Goal: Transaction & Acquisition: Register for event/course

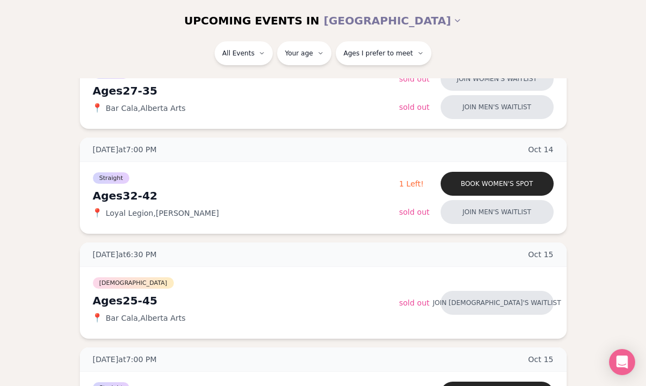
scroll to position [197, 0]
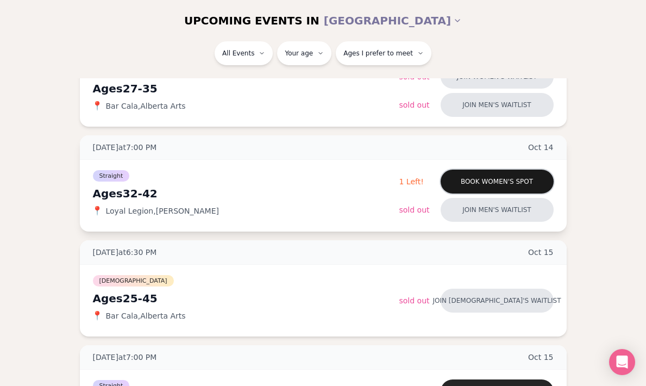
click at [451, 177] on button "Book women's spot" at bounding box center [497, 182] width 113 height 24
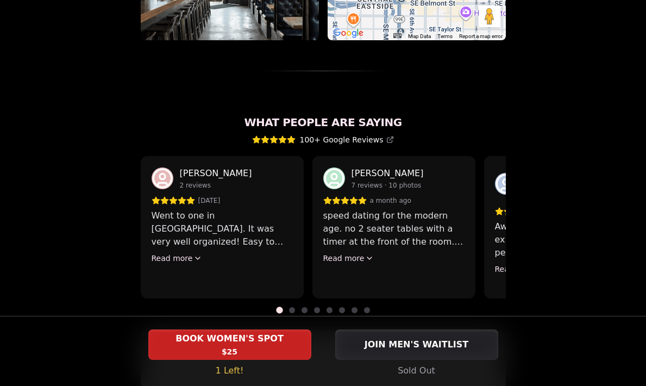
scroll to position [911, 0]
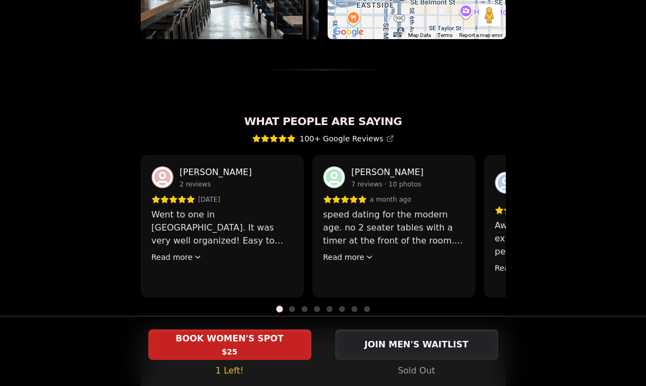
click at [192, 236] on div "Anna Selivanova 2 reviews 2 months ago Went to one in Portland. It was very wel…" at bounding box center [222, 226] width 163 height 142
click at [182, 252] on button "Read more" at bounding box center [177, 257] width 51 height 11
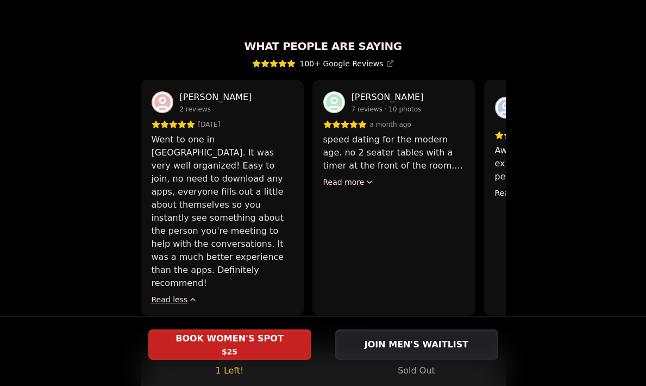
scroll to position [988, 0]
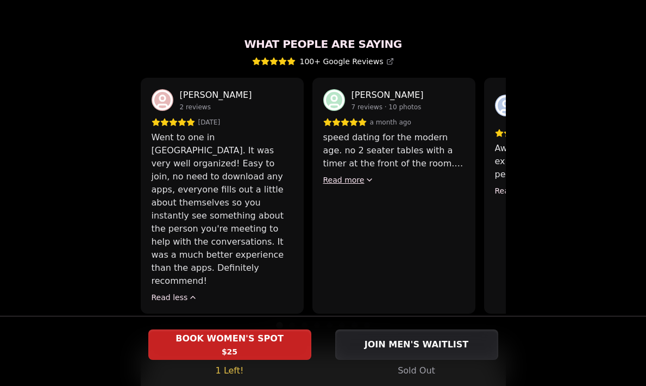
click at [352, 174] on button "Read more" at bounding box center [348, 179] width 51 height 11
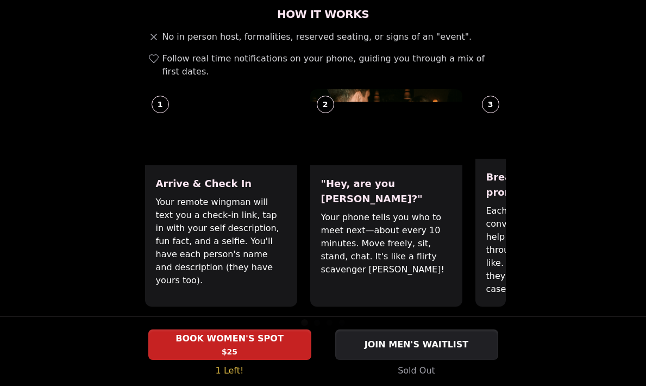
scroll to position [404, 0]
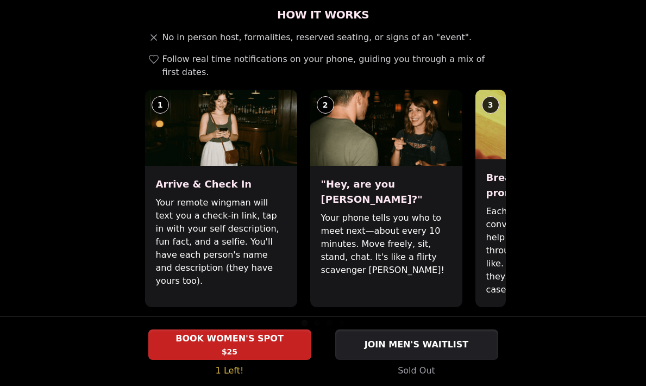
click at [491, 133] on img at bounding box center [552, 125] width 152 height 70
click at [320, 320] on div at bounding box center [323, 323] width 365 height 6
click at [428, 211] on p "Your phone tells you who to meet next—about every 10 minutes. Move freely, sit,…" at bounding box center [386, 243] width 130 height 65
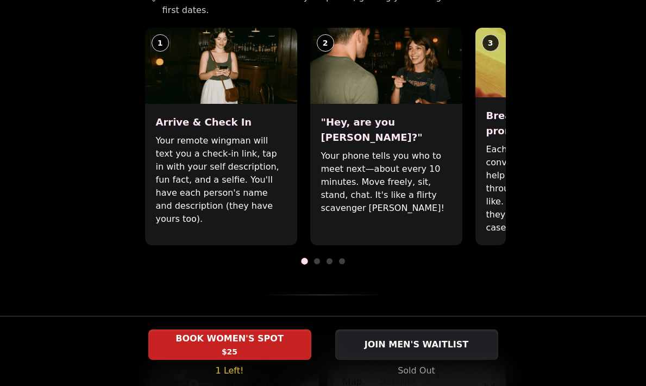
scroll to position [503, 0]
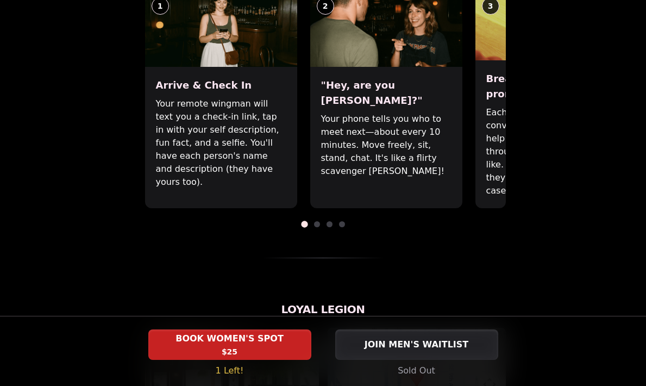
click at [317, 221] on span at bounding box center [317, 224] width 6 height 6
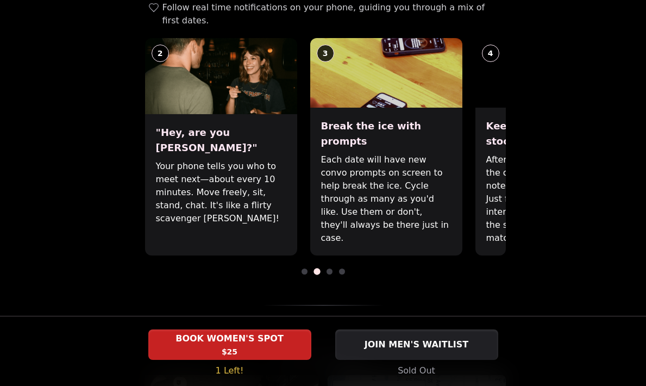
scroll to position [458, 0]
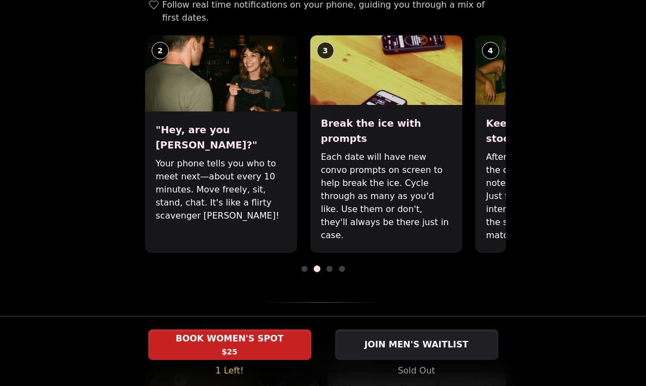
click at [331, 266] on span at bounding box center [330, 269] width 6 height 6
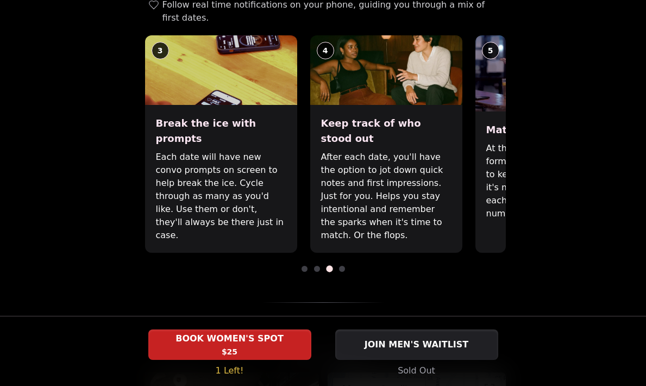
click at [331, 265] on span at bounding box center [329, 268] width 7 height 7
click at [342, 266] on span at bounding box center [342, 269] width 6 height 6
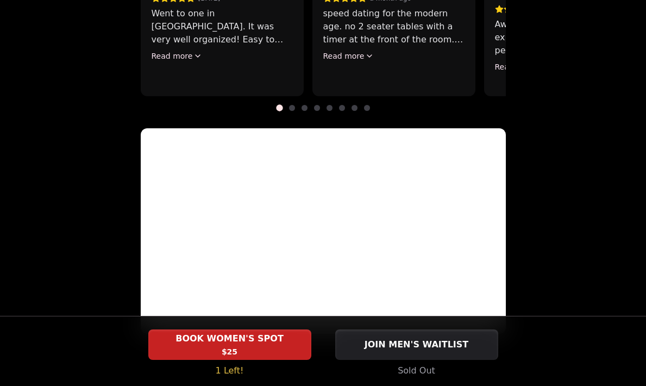
scroll to position [1127, 0]
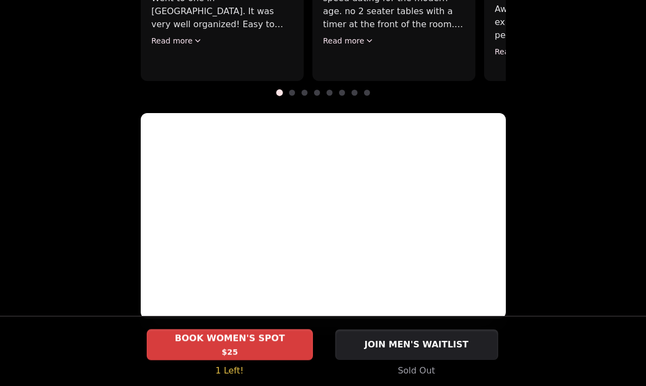
click at [276, 354] on div "BOOK WOMEN'S SPOT $25" at bounding box center [230, 344] width 166 height 30
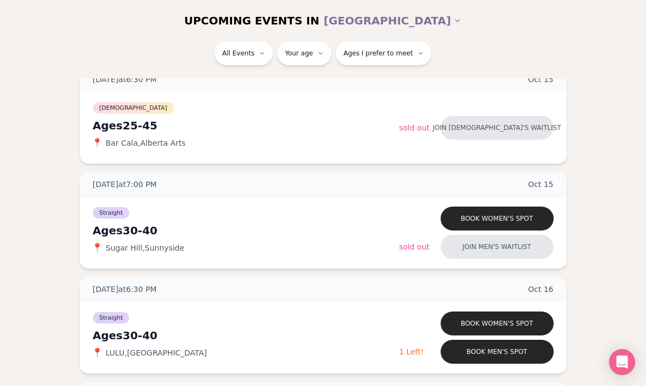
scroll to position [371, 0]
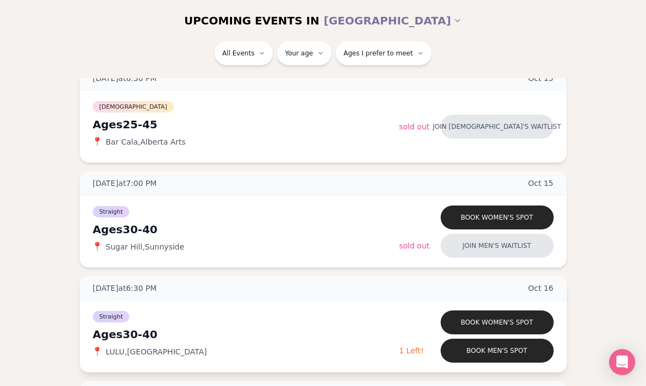
click at [136, 329] on div "Ages [DEMOGRAPHIC_DATA]" at bounding box center [246, 334] width 307 height 15
click at [118, 319] on span "Straight" at bounding box center [111, 316] width 37 height 11
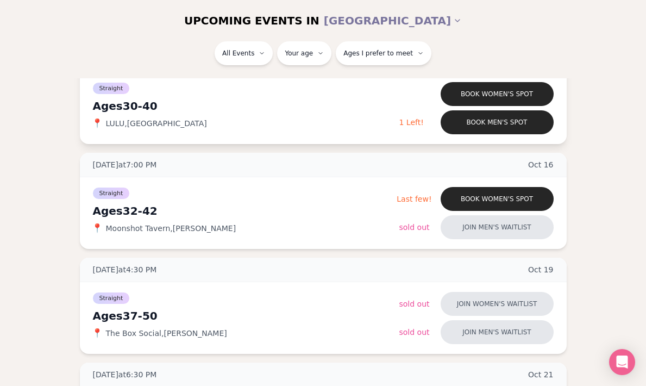
scroll to position [603, 0]
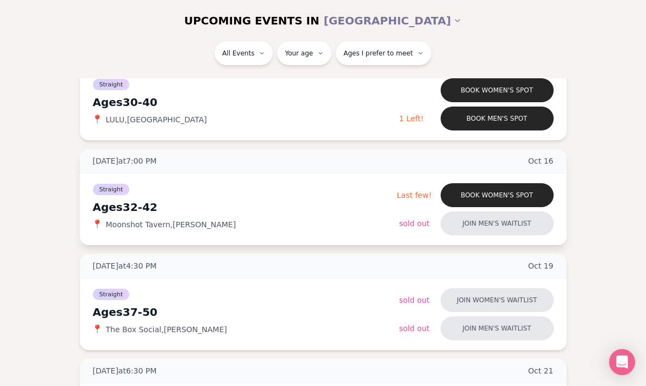
click at [126, 216] on div "Straight Ages [DEMOGRAPHIC_DATA] 📍 Moonshot Tavern , [PERSON_NAME]" at bounding box center [245, 209] width 304 height 54
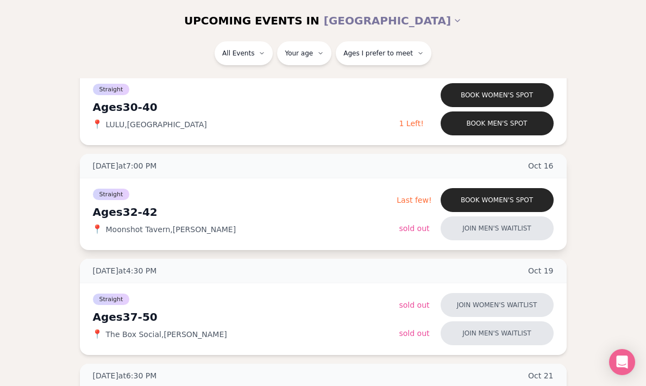
scroll to position [596, 0]
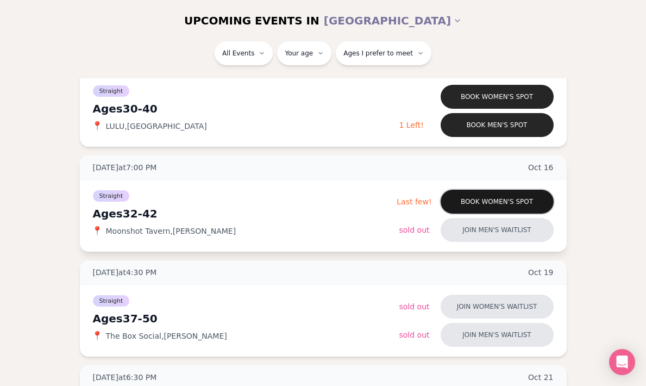
click at [476, 204] on button "Book women's spot" at bounding box center [497, 202] width 113 height 24
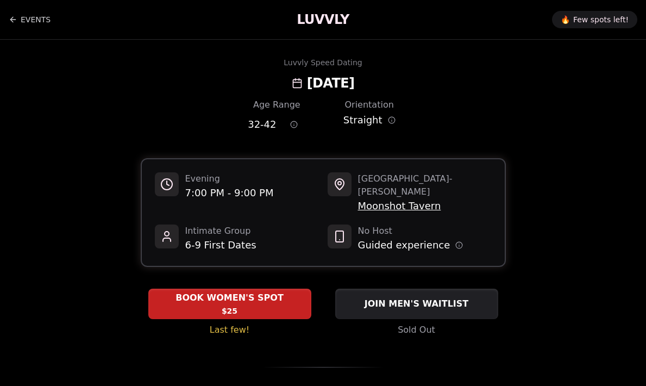
click at [411, 198] on span "Moonshot Tavern" at bounding box center [425, 205] width 134 height 15
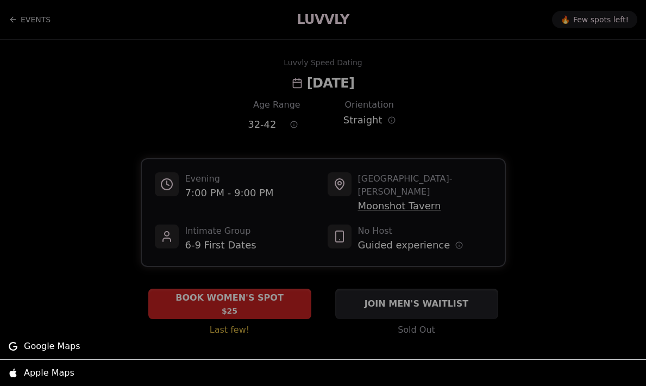
click at [411, 192] on div at bounding box center [323, 193] width 646 height 386
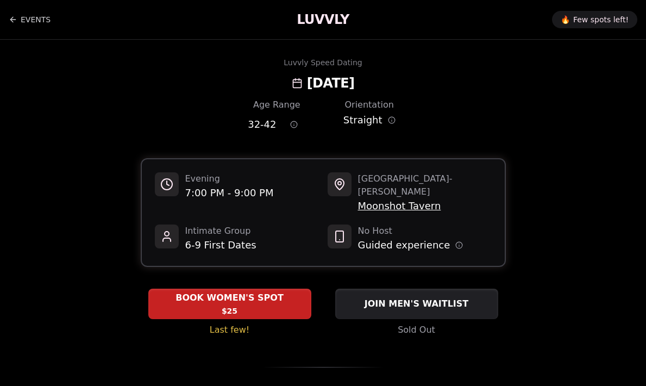
click at [413, 198] on span "Moonshot Tavern" at bounding box center [425, 205] width 134 height 15
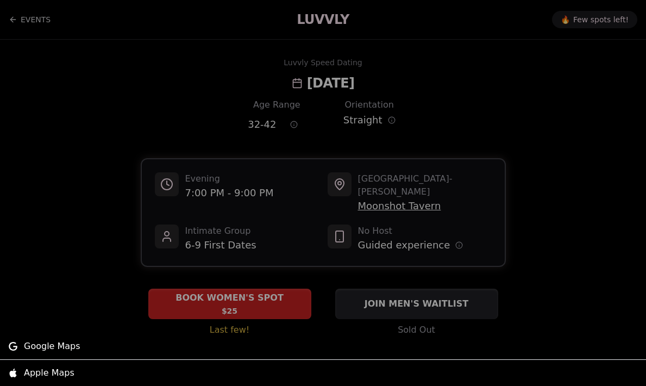
click at [412, 192] on div at bounding box center [323, 193] width 646 height 386
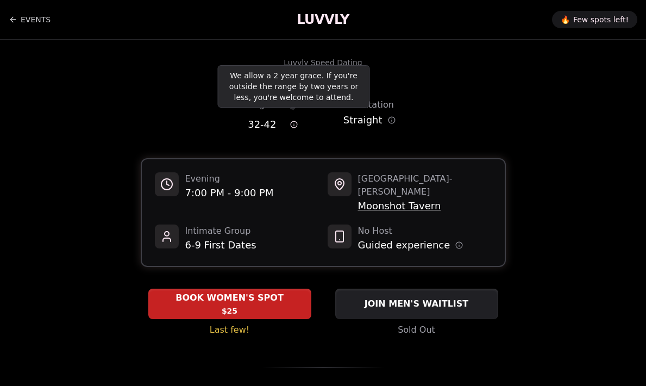
click at [297, 123] on icon "Age range information" at bounding box center [294, 125] width 8 height 8
click at [297, 123] on circle "Age range information" at bounding box center [294, 124] width 7 height 7
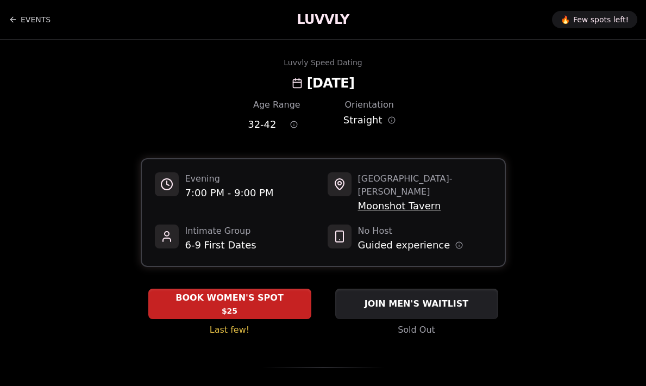
click at [399, 198] on span "Moonshot Tavern" at bounding box center [425, 205] width 134 height 15
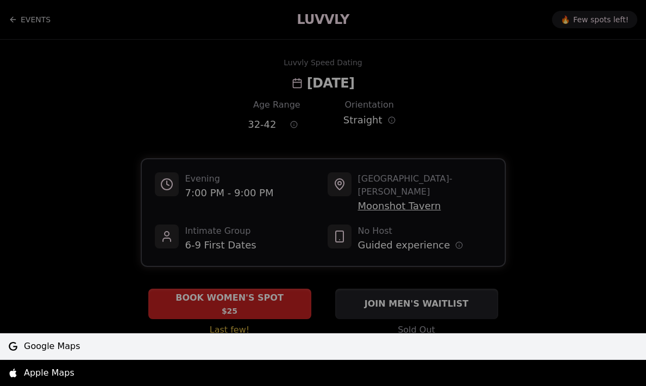
click at [54, 346] on span "Google Maps" at bounding box center [52, 346] width 57 height 13
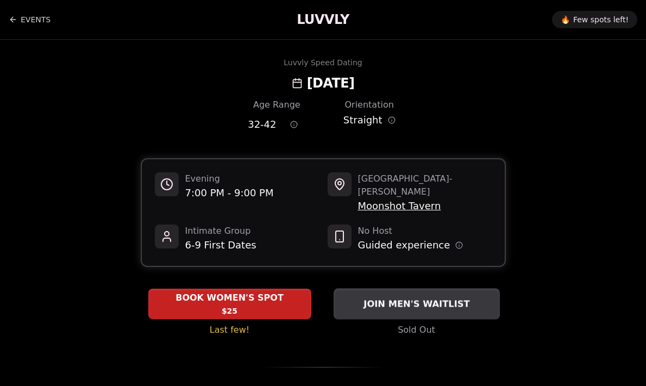
click at [338, 295] on div "JOIN MEN'S WAITLIST" at bounding box center [417, 304] width 166 height 18
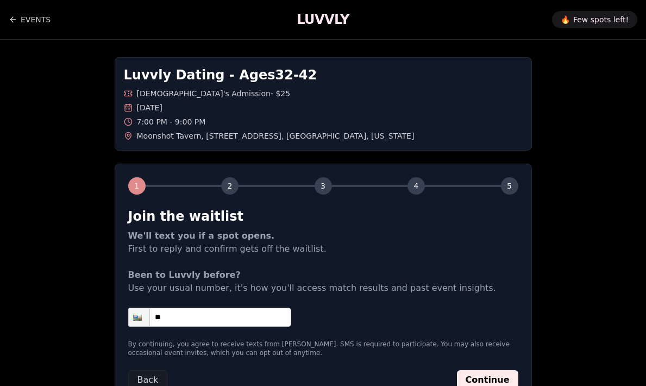
click at [563, 197] on div "Luvvly Dating - Ages 32 - 42 Straight Men's Admission - $25 Thursday, October 1…" at bounding box center [323, 230] width 646 height 381
click at [550, 109] on div "Luvvly Dating - Ages 32 - 42 Straight Men's Admission - $25 Thursday, October 1…" at bounding box center [323, 230] width 646 height 381
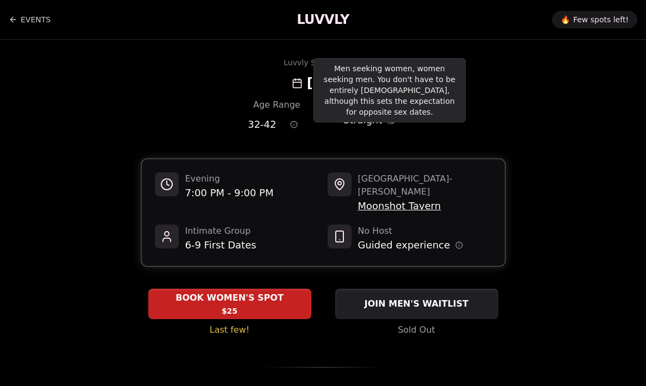
click at [391, 119] on icon "Orientation information" at bounding box center [392, 120] width 8 height 8
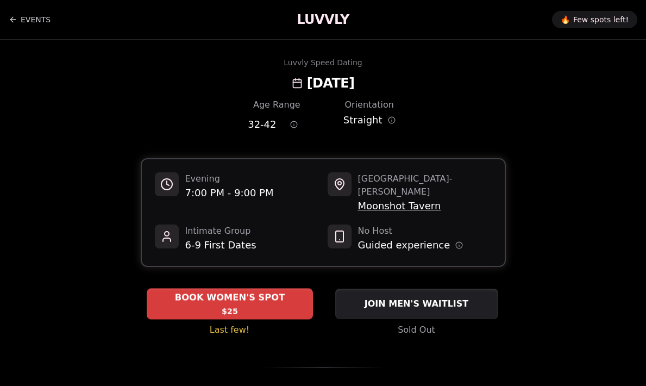
click at [274, 299] on div "BOOK WOMEN'S SPOT $25" at bounding box center [230, 304] width 166 height 30
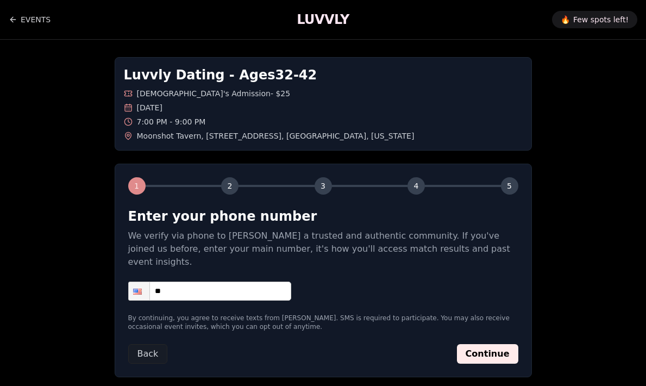
click at [216, 282] on input "**" at bounding box center [209, 291] width 163 height 19
type input "**********"
click at [490, 344] on button "Continue" at bounding box center [487, 354] width 61 height 20
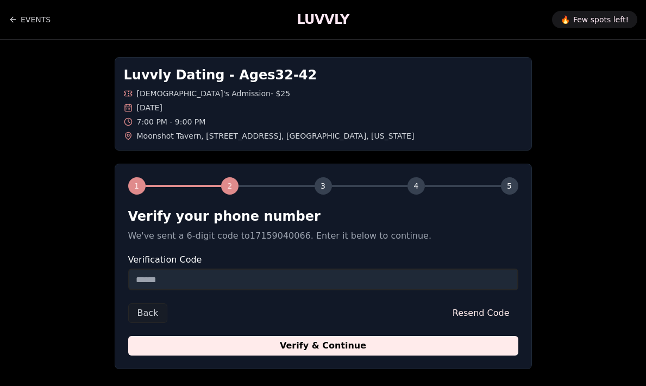
click at [252, 287] on input "Verification Code" at bounding box center [323, 279] width 390 height 22
type input "*"
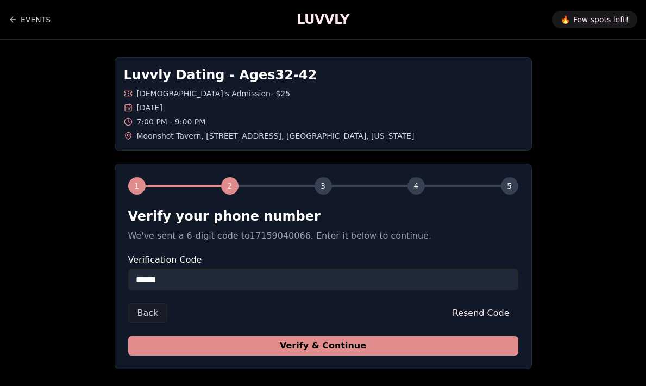
type input "******"
click at [251, 347] on button "Verify & Continue" at bounding box center [323, 346] width 390 height 20
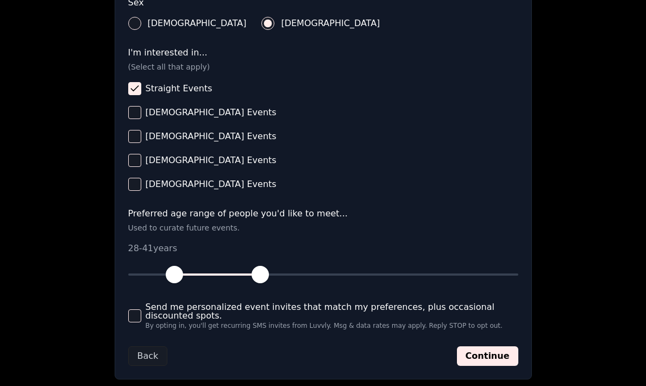
scroll to position [417, 0]
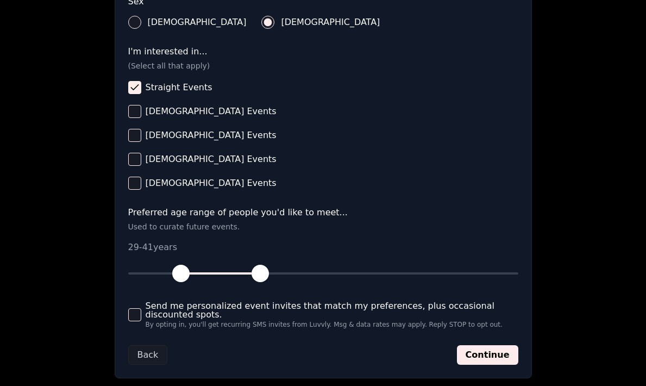
click at [182, 271] on span "button" at bounding box center [180, 273] width 17 height 17
click at [482, 361] on button "Continue" at bounding box center [487, 355] width 61 height 20
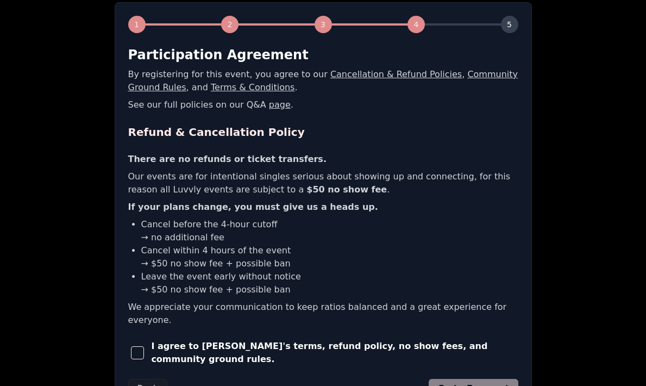
scroll to position [244, 0]
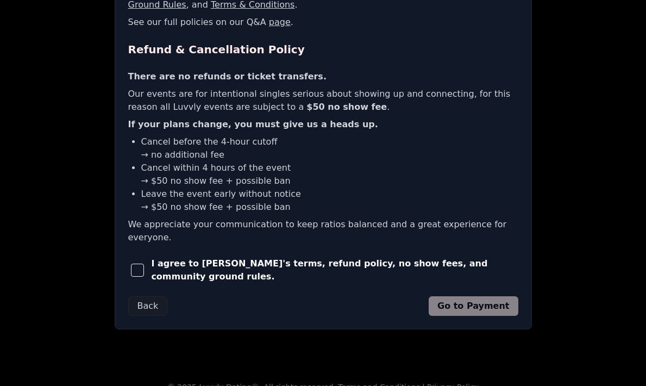
click at [140, 264] on span "button" at bounding box center [137, 270] width 13 height 13
click at [454, 296] on button "Go to Payment" at bounding box center [474, 306] width 90 height 20
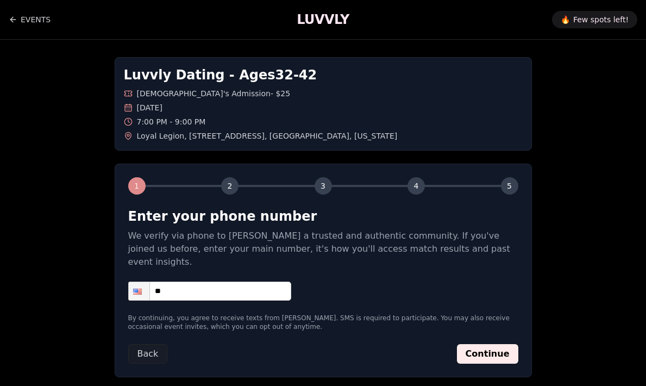
click at [334, 17] on h1 "LUVVLY" at bounding box center [323, 19] width 52 height 17
click at [31, 20] on link "EVENTS" at bounding box center [30, 20] width 42 height 22
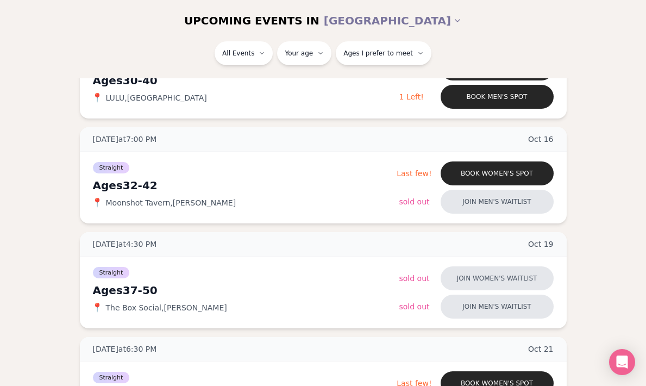
scroll to position [614, 0]
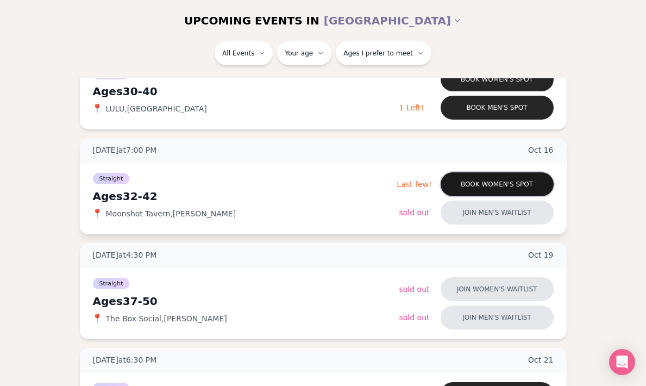
click at [479, 184] on button "Book women's spot" at bounding box center [497, 184] width 113 height 24
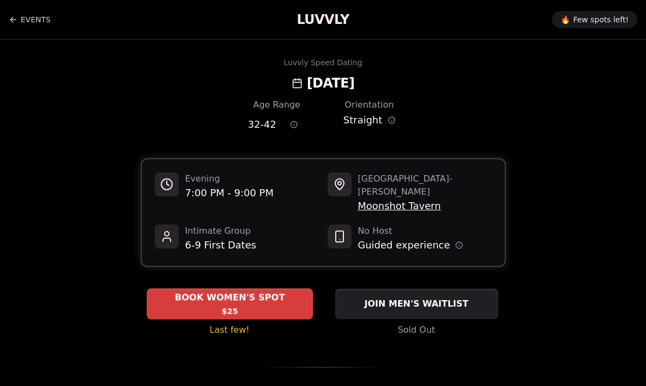
click at [277, 301] on div "BOOK WOMEN'S SPOT $25" at bounding box center [230, 304] width 166 height 30
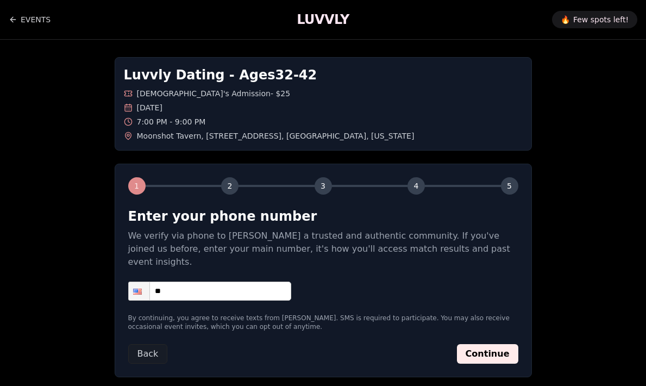
click at [212, 282] on input "**" at bounding box center [209, 291] width 163 height 19
type input "**********"
click at [496, 344] on button "Continue" at bounding box center [487, 354] width 61 height 20
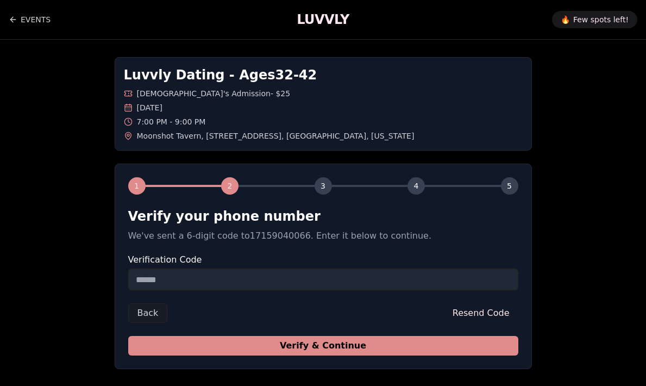
click at [416, 350] on button "Verify & Continue" at bounding box center [323, 346] width 390 height 20
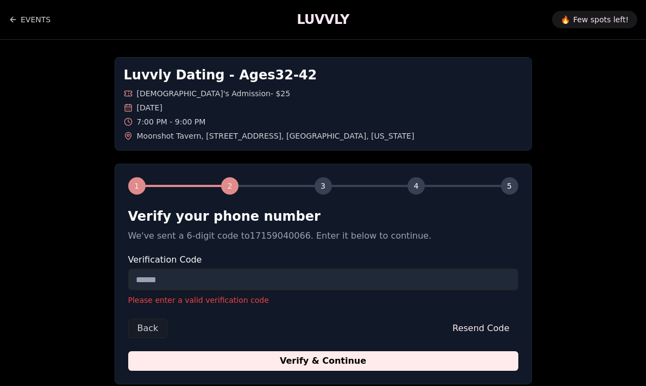
click at [377, 280] on input "Verification Code" at bounding box center [323, 279] width 390 height 22
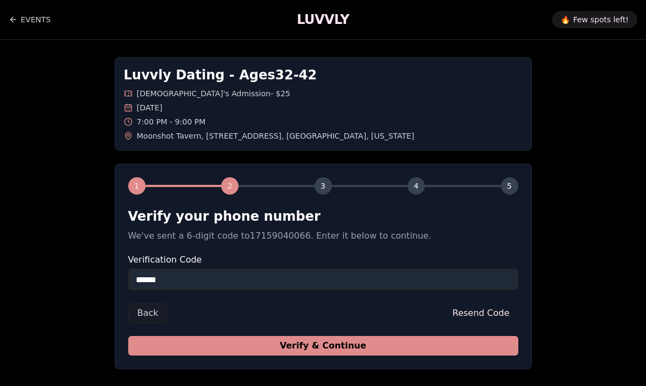
type input "******"
click at [397, 355] on button "Verify & Continue" at bounding box center [323, 346] width 390 height 20
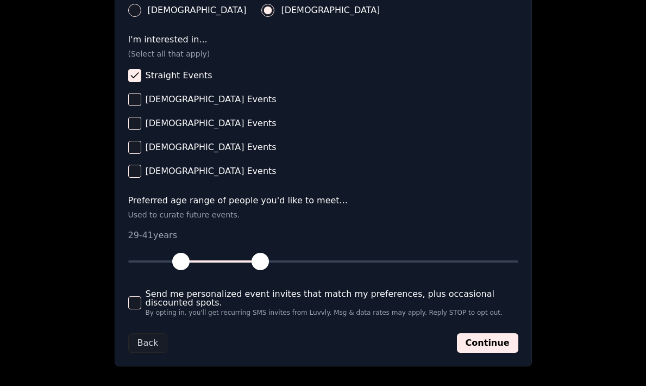
scroll to position [481, 0]
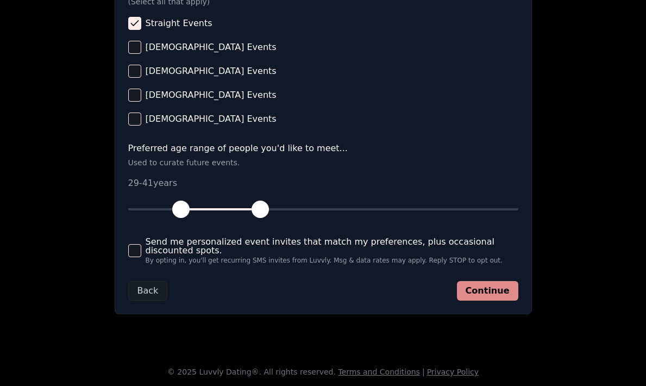
click at [480, 297] on button "Continue" at bounding box center [487, 291] width 61 height 20
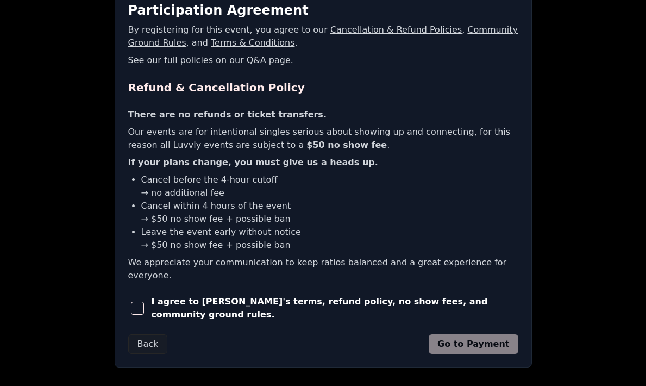
scroll to position [244, 0]
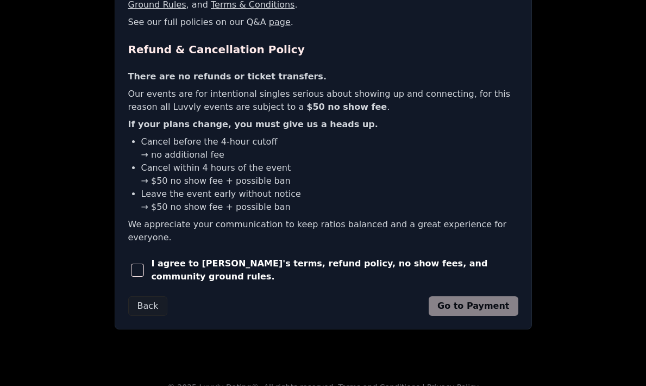
click at [138, 264] on span "button" at bounding box center [137, 270] width 13 height 13
click at [467, 296] on button "Go to Payment" at bounding box center [474, 306] width 90 height 20
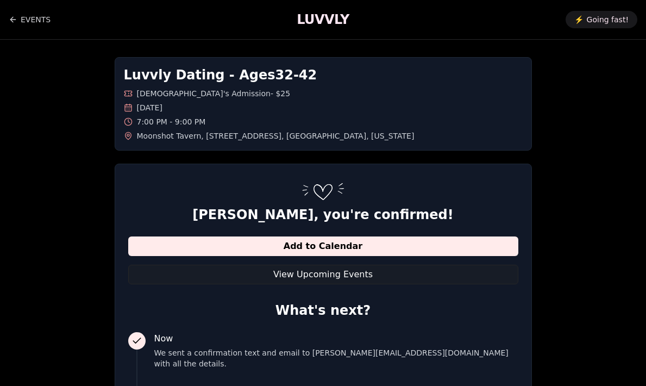
scroll to position [3, 0]
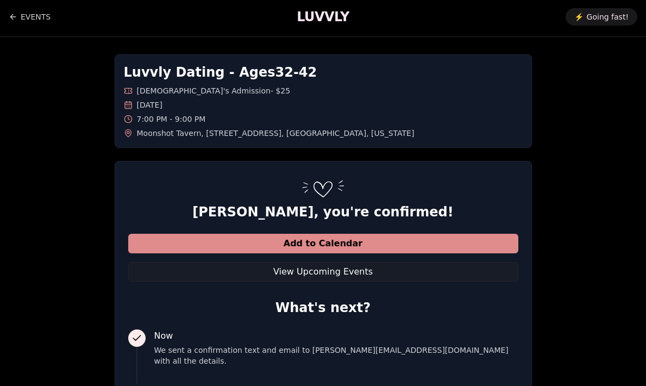
click at [402, 246] on button "Add to Calendar" at bounding box center [323, 244] width 390 height 20
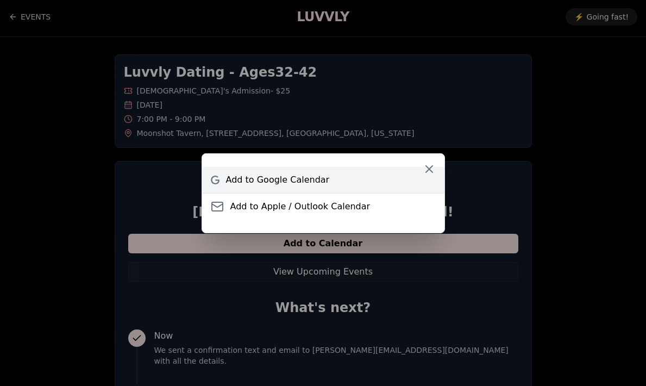
click at [320, 184] on span "Add to Google Calendar" at bounding box center [278, 179] width 104 height 13
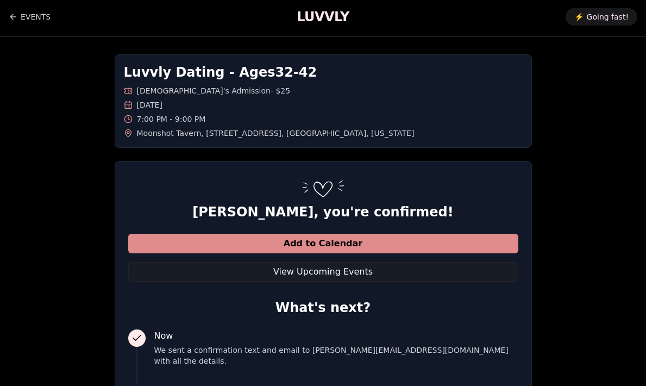
click at [303, 248] on button "Add to Calendar" at bounding box center [323, 244] width 390 height 20
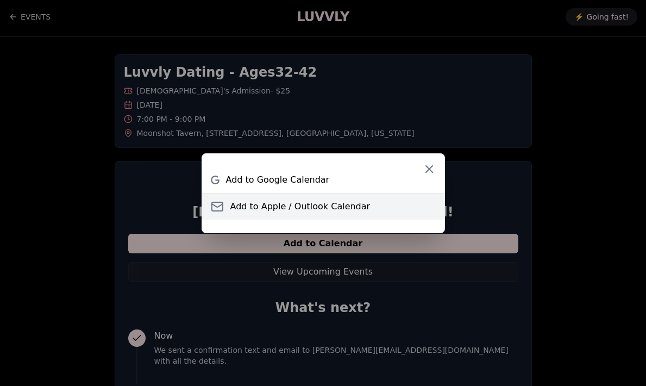
click at [306, 203] on span "Add to Apple / Outlook Calendar" at bounding box center [300, 206] width 140 height 13
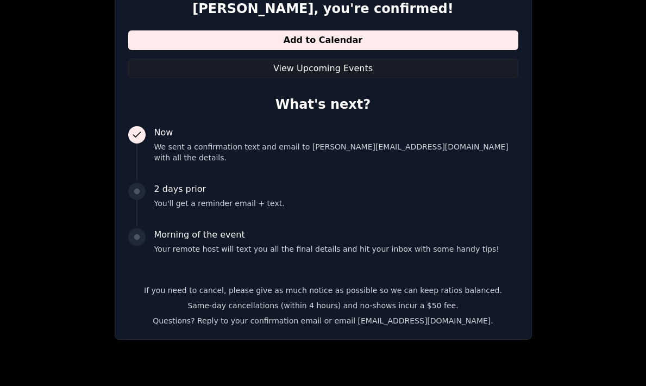
scroll to position [207, 0]
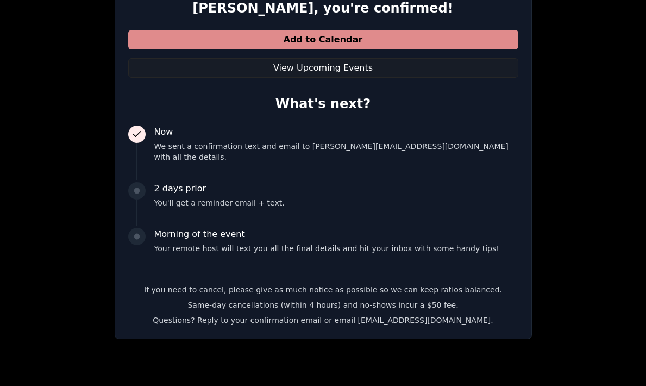
click at [453, 42] on button "Add to Calendar" at bounding box center [323, 40] width 390 height 20
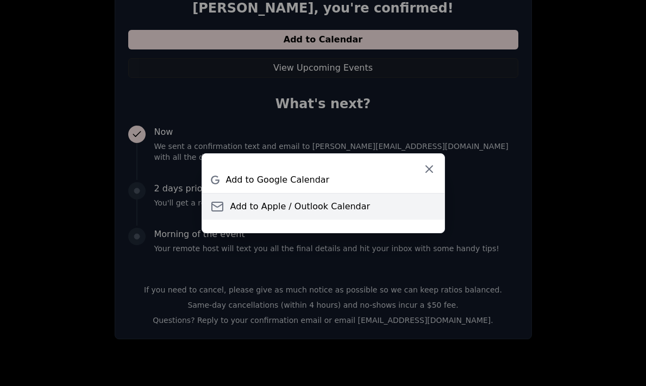
click at [349, 203] on span "Add to Apple / Outlook Calendar" at bounding box center [300, 206] width 140 height 13
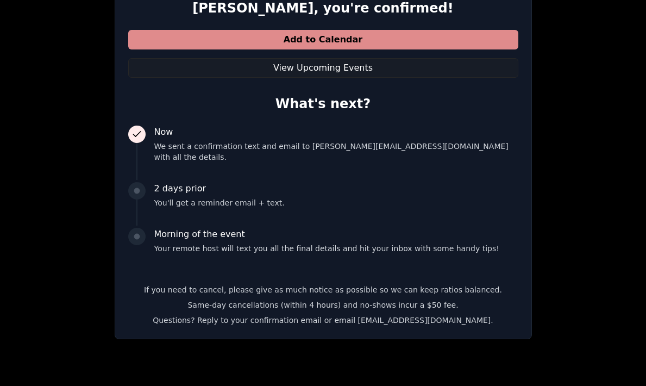
scroll to position [221, 0]
